Goal: Task Accomplishment & Management: Manage account settings

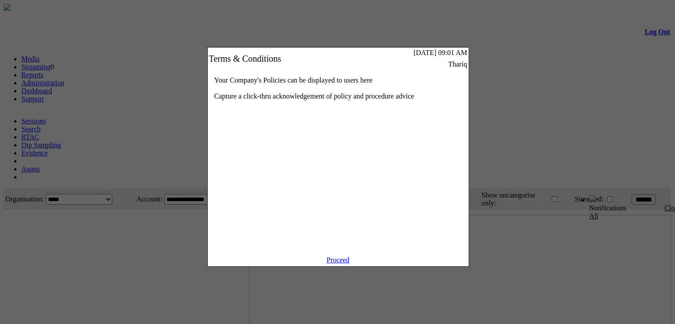
click at [341, 256] on div "Your Company's Policies can be displayed to users here Capture a click-thru ack…" at bounding box center [338, 163] width 261 height 186
click at [341, 263] on link "Proceed" at bounding box center [337, 260] width 23 height 8
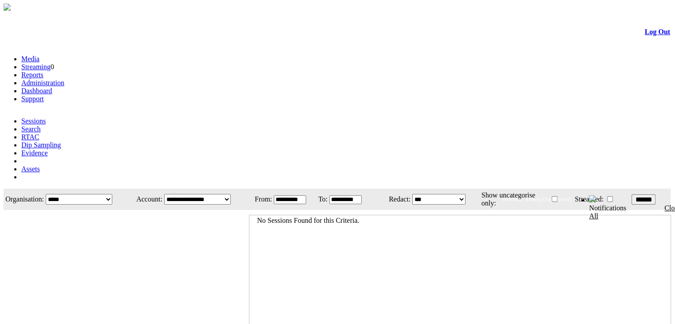
click at [64, 79] on link "Administration" at bounding box center [42, 83] width 43 height 8
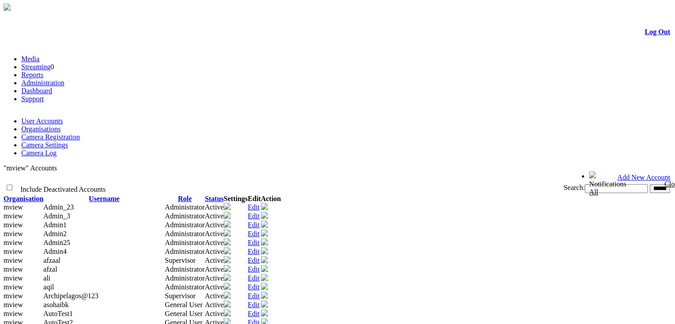
click at [80, 133] on link "Camera Registration" at bounding box center [50, 137] width 59 height 8
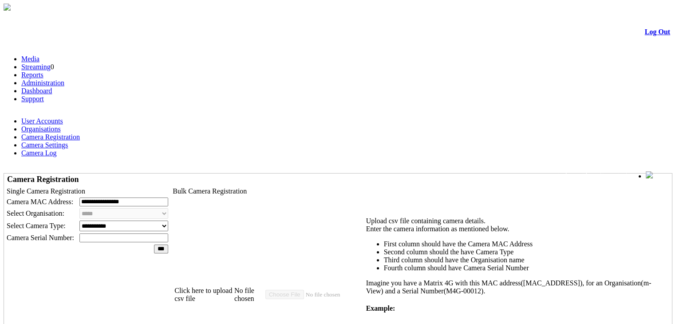
click at [644, 34] on link "Log Out" at bounding box center [656, 32] width 25 height 8
